Goal: Transaction & Acquisition: Book appointment/travel/reservation

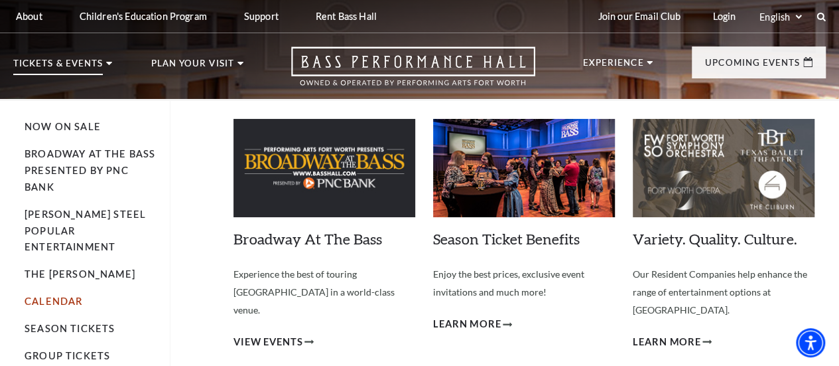
click at [61, 295] on link "Calendar" at bounding box center [54, 300] width 58 height 11
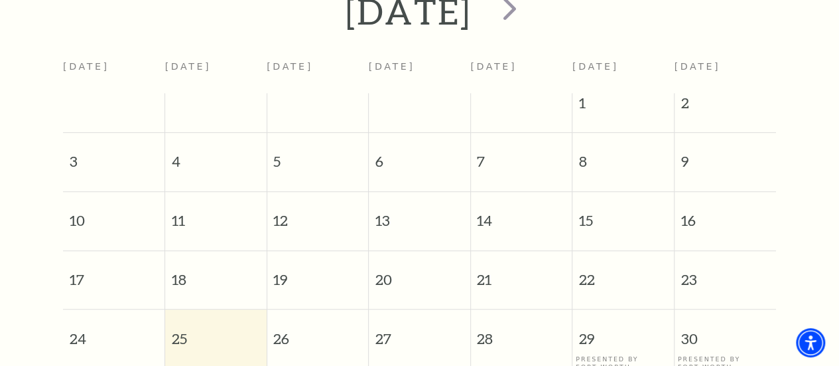
scroll to position [250, 0]
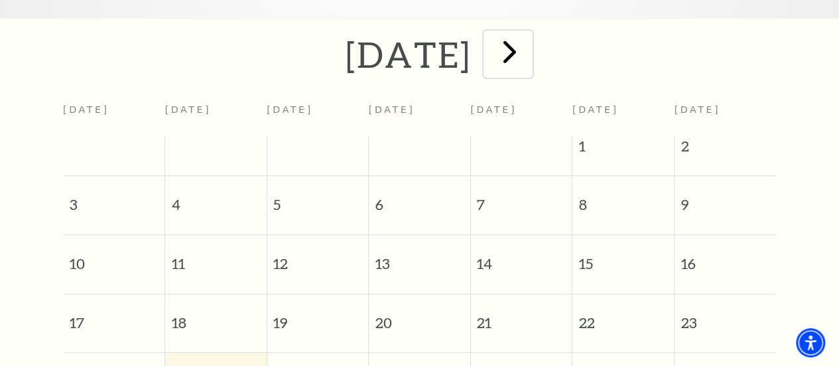
click at [529, 58] on span "next" at bounding box center [510, 52] width 38 height 38
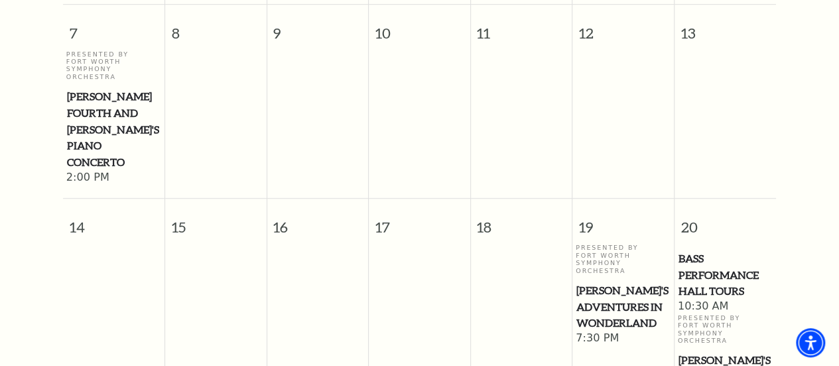
scroll to position [581, 0]
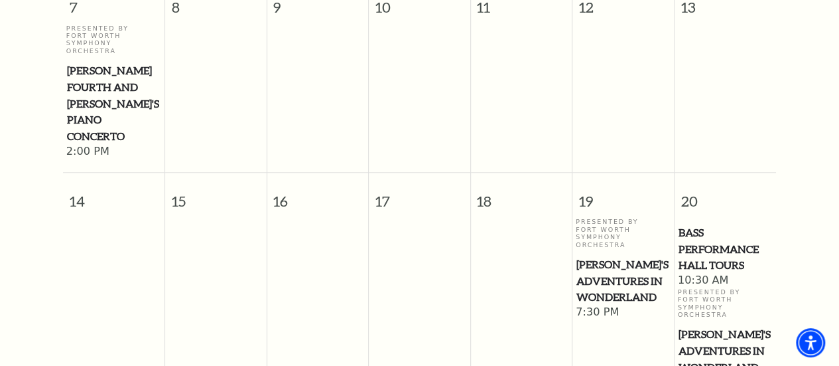
click at [717, 326] on span "[PERSON_NAME]'s Adventures in Wonderland" at bounding box center [726, 350] width 94 height 49
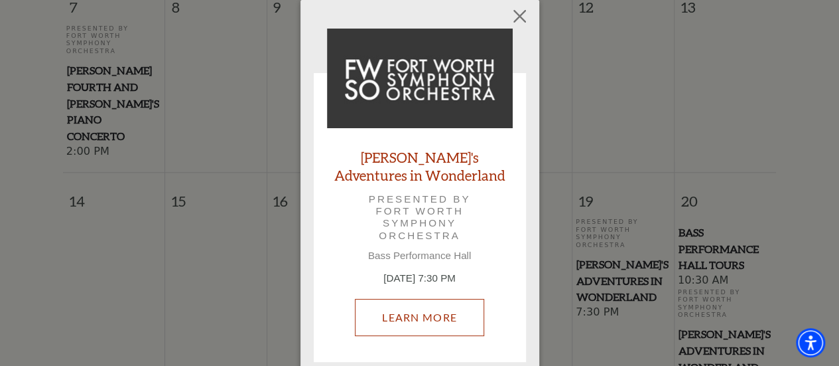
click at [433, 309] on link "Learn More" at bounding box center [419, 317] width 129 height 37
